Goal: Information Seeking & Learning: Find specific fact

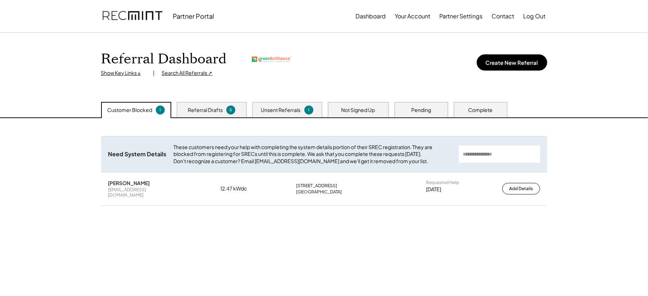
click at [183, 77] on div "Referral Dashboard Show Key Links ↓ | Search All Referrals ↗ Create New Referral" at bounding box center [324, 67] width 460 height 69
click at [183, 70] on div "Search All Referrals ↗" at bounding box center [187, 72] width 51 height 7
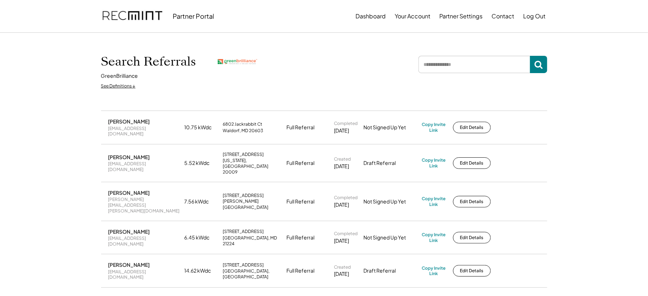
click at [468, 64] on input "input" at bounding box center [474, 64] width 112 height 17
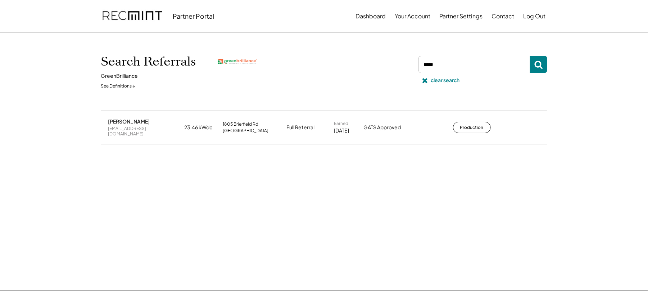
click at [473, 124] on button "Production" at bounding box center [472, 128] width 38 height 12
click at [455, 65] on input "input" at bounding box center [474, 64] width 112 height 17
type input "******"
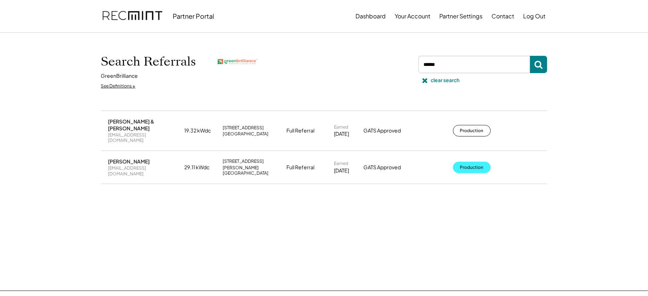
click at [469, 162] on button "Production" at bounding box center [472, 168] width 38 height 12
click at [435, 81] on div "clear search" at bounding box center [445, 80] width 29 height 7
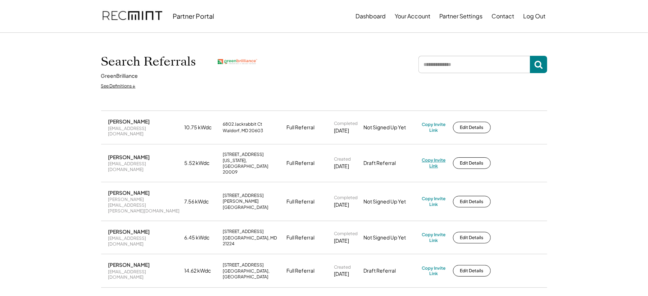
click at [433, 157] on div "Copy Invite Link" at bounding box center [434, 162] width 24 height 11
click at [436, 157] on div "Copy Invite Link" at bounding box center [434, 162] width 24 height 11
click at [432, 157] on div "Copy Invite Link" at bounding box center [434, 162] width 24 height 11
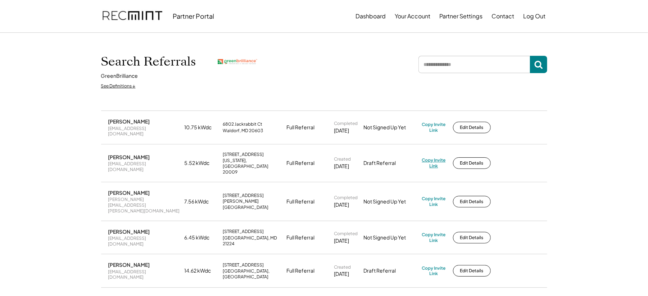
click at [435, 157] on div "Copy Invite Link" at bounding box center [434, 162] width 24 height 11
click at [413, 163] on div "Jon Stickman jrs@duncanallen.com 5.52 kWdc 1720 Q St NW Washington, DC 20009 Fu…" at bounding box center [324, 162] width 446 height 37
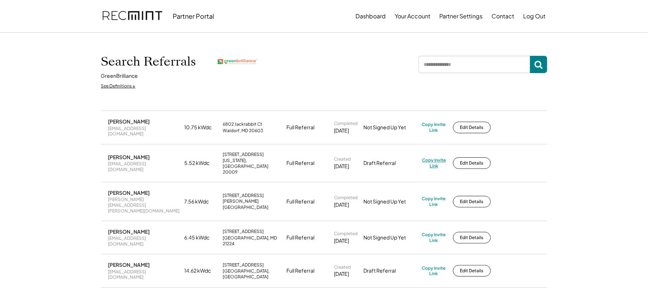
click at [432, 157] on div "Copy Invite Link" at bounding box center [434, 162] width 24 height 11
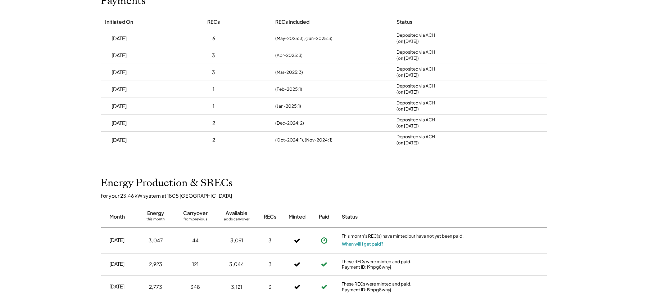
scroll to position [96, 0]
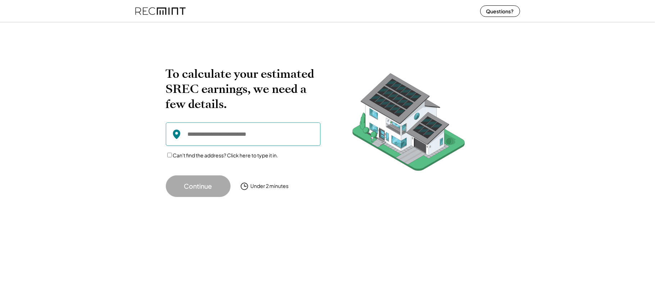
click at [244, 131] on input "input" at bounding box center [243, 133] width 155 height 23
paste input "**********"
type input "**********"
click at [212, 133] on input "input" at bounding box center [243, 133] width 155 height 23
